Goal: Check status: Check status

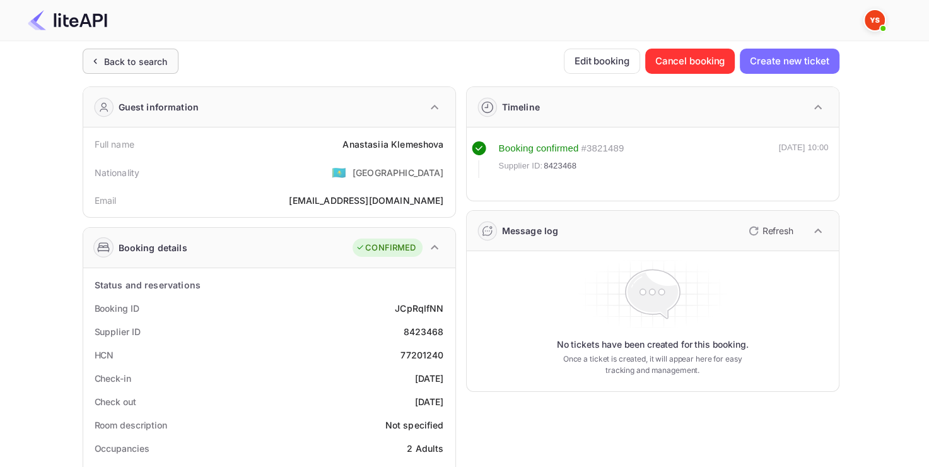
click at [148, 50] on div "Back to search" at bounding box center [131, 61] width 96 height 25
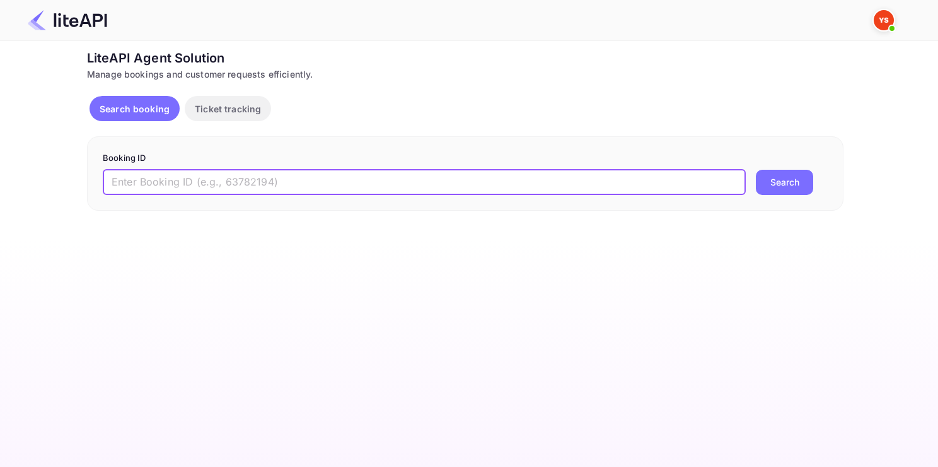
click at [219, 189] on input "text" at bounding box center [424, 182] width 643 height 25
paste input "9151874"
type input "9151874"
click at [756, 170] on button "Search" at bounding box center [784, 182] width 57 height 25
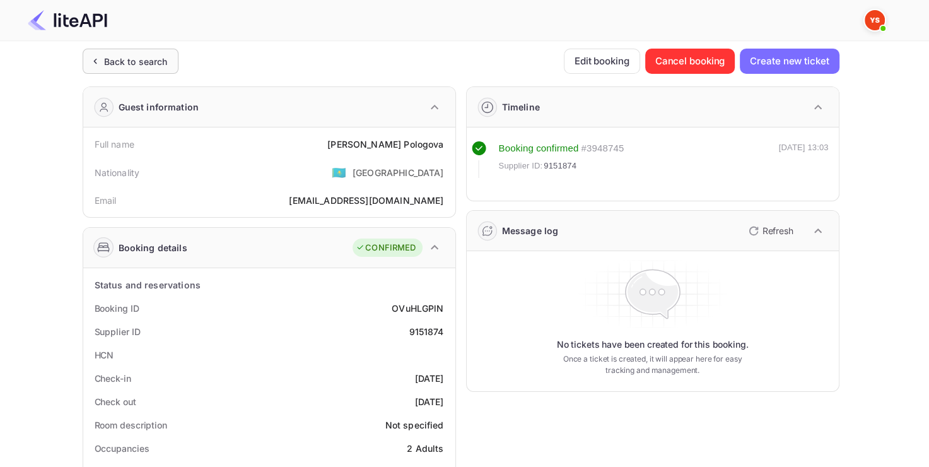
click at [143, 62] on div "Back to search" at bounding box center [136, 61] width 64 height 13
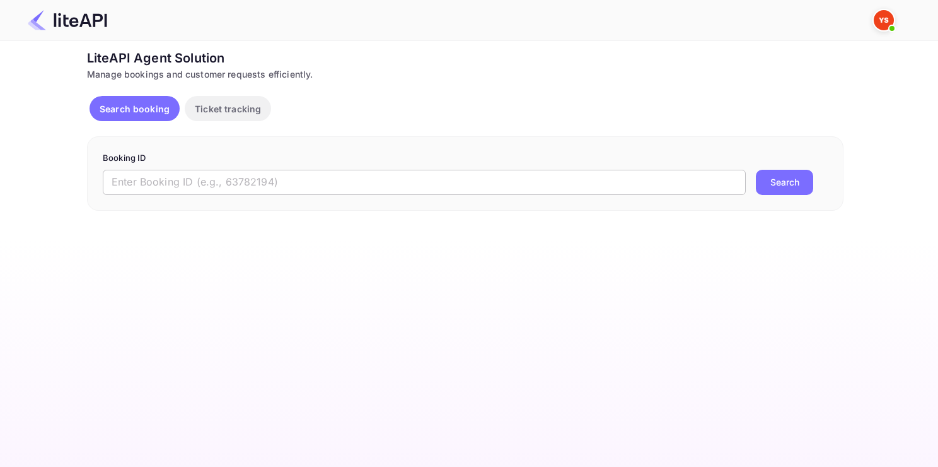
drag, startPoint x: 315, startPoint y: 201, endPoint x: 302, endPoint y: 189, distance: 17.4
click at [302, 189] on div "Booking ID ​ Search" at bounding box center [465, 173] width 757 height 74
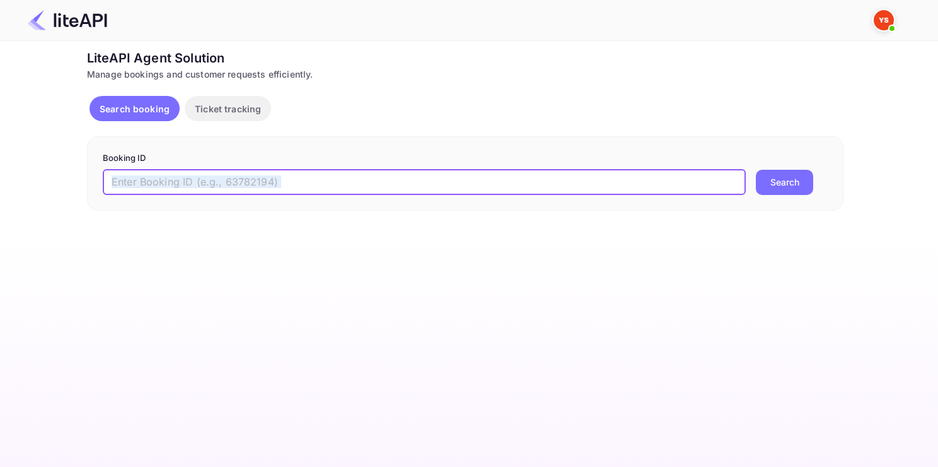
click at [302, 189] on input "text" at bounding box center [424, 182] width 643 height 25
click at [756, 170] on button "Search" at bounding box center [784, 182] width 57 height 25
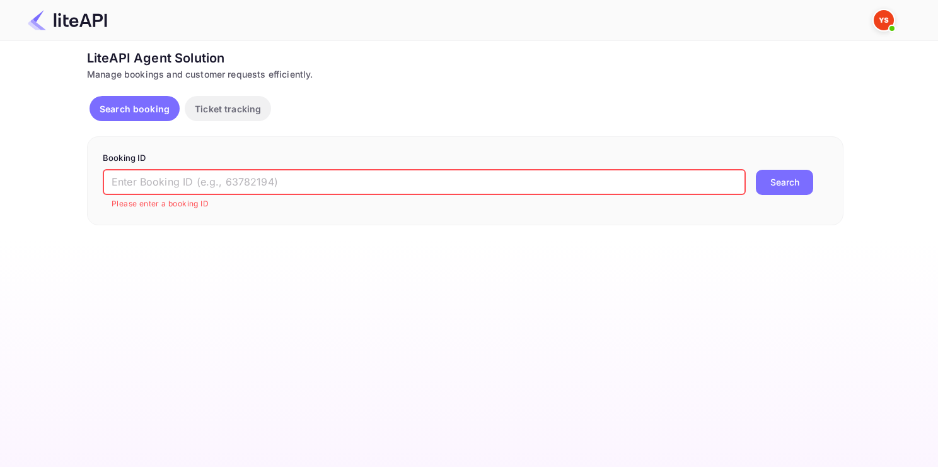
click at [302, 189] on input "text" at bounding box center [424, 182] width 643 height 25
paste input "8841657"
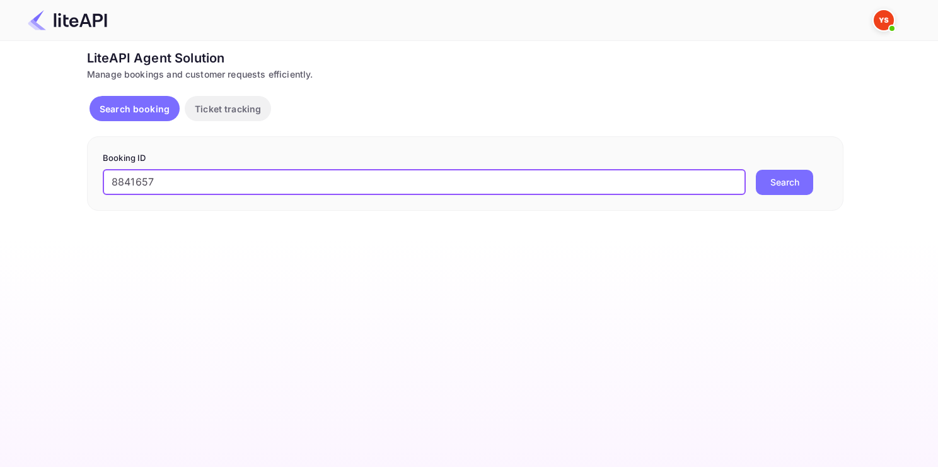
type input "8841657"
click at [756, 170] on button "Search" at bounding box center [784, 182] width 57 height 25
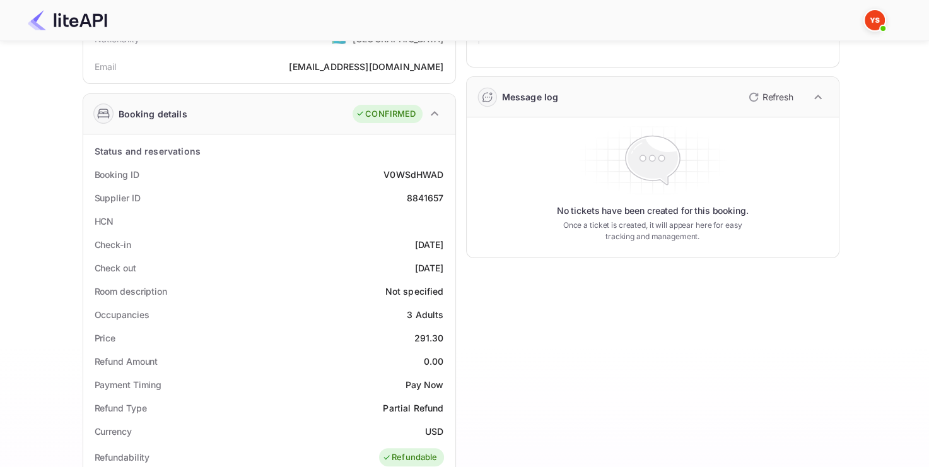
scroll to position [139, 0]
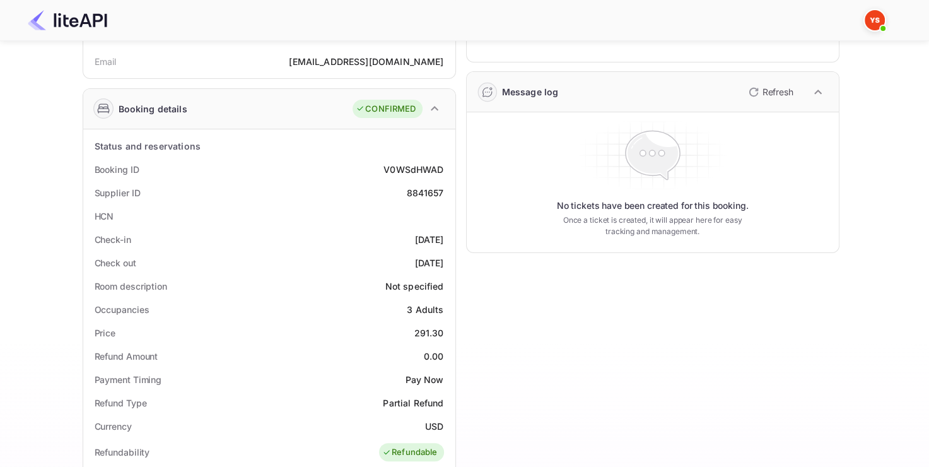
click at [417, 192] on div "8841657" at bounding box center [424, 192] width 37 height 13
copy div "8841657"
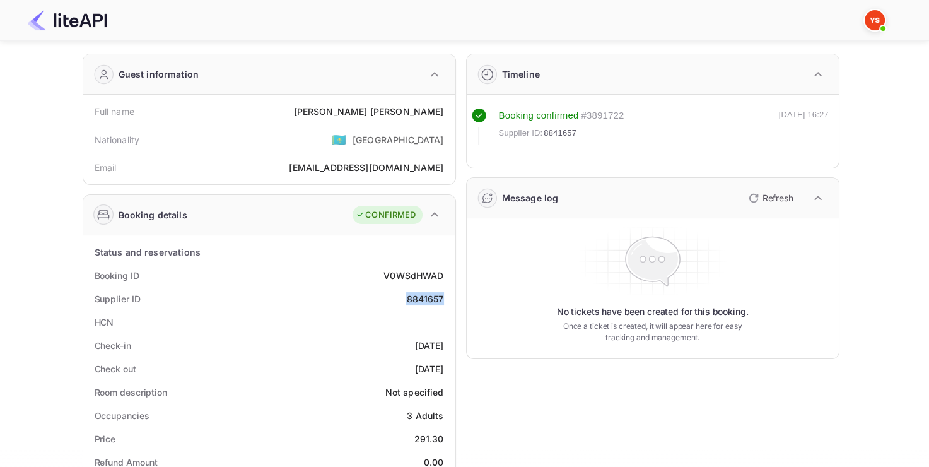
scroll to position [32, 0]
drag, startPoint x: 372, startPoint y: 120, endPoint x: 447, endPoint y: 116, distance: 74.5
click at [447, 116] on div "Full name [PERSON_NAME]" at bounding box center [269, 112] width 362 height 23
copy div "[PERSON_NAME]"
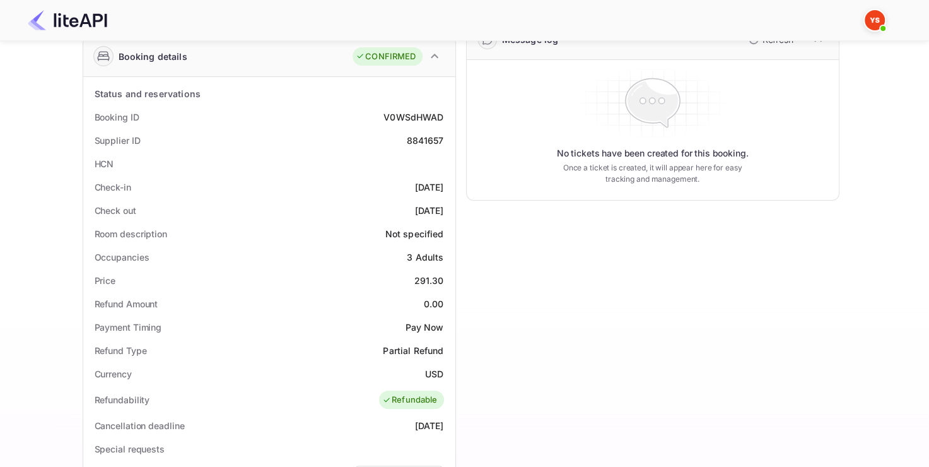
scroll to position [216, 0]
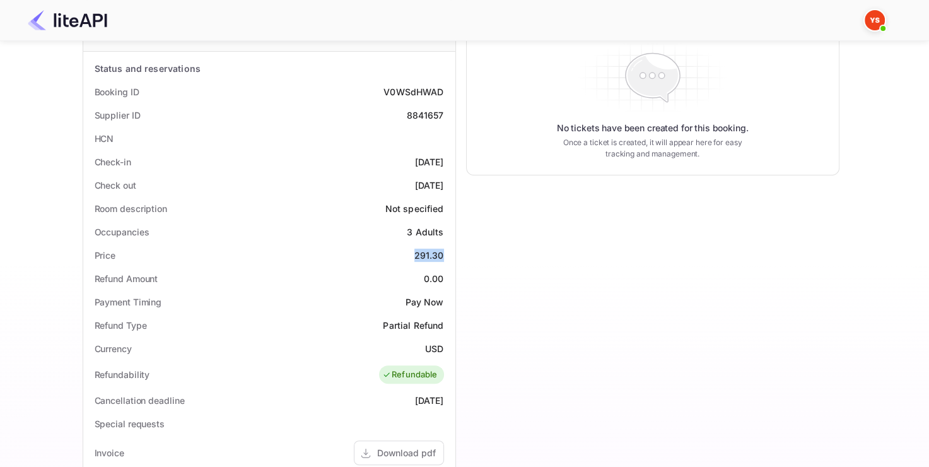
drag, startPoint x: 414, startPoint y: 259, endPoint x: 449, endPoint y: 252, distance: 35.4
click at [449, 252] on div "Price 291.30" at bounding box center [269, 254] width 362 height 23
copy div "291.30"
click at [231, 173] on div "Check out [DATE]" at bounding box center [269, 184] width 362 height 23
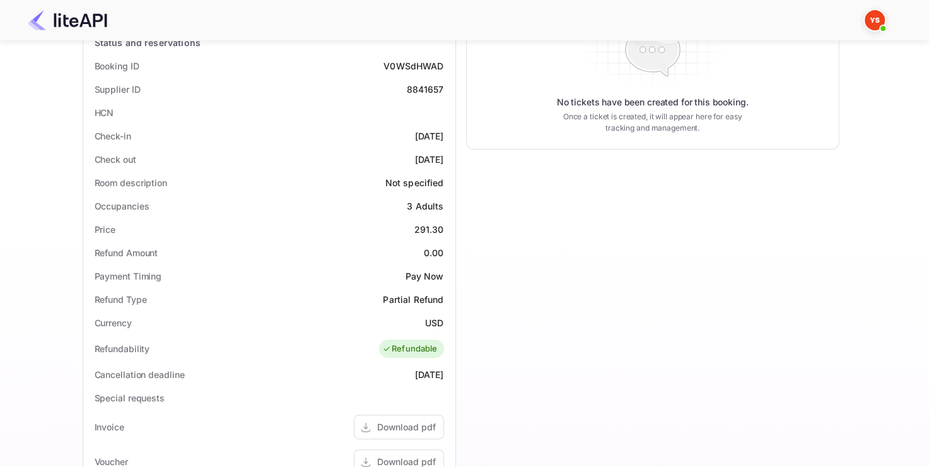
scroll to position [244, 0]
